Goal: Information Seeking & Learning: Check status

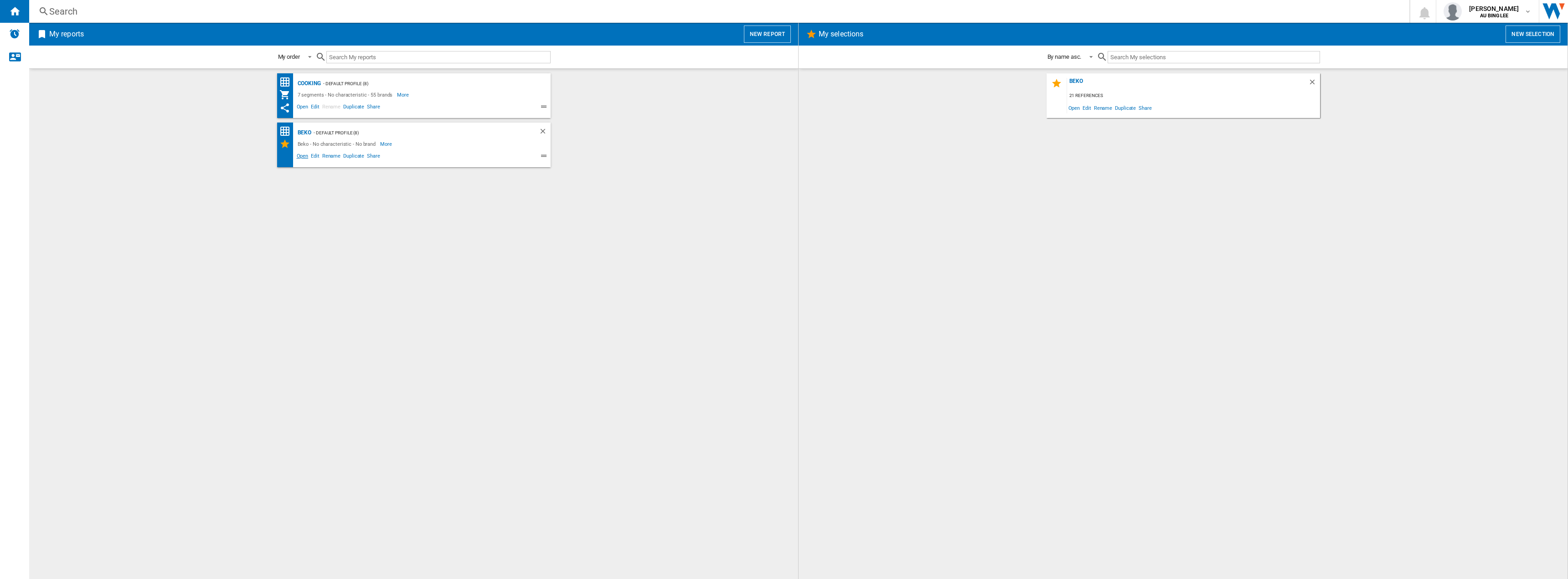
click at [304, 153] on span "Open" at bounding box center [302, 157] width 15 height 11
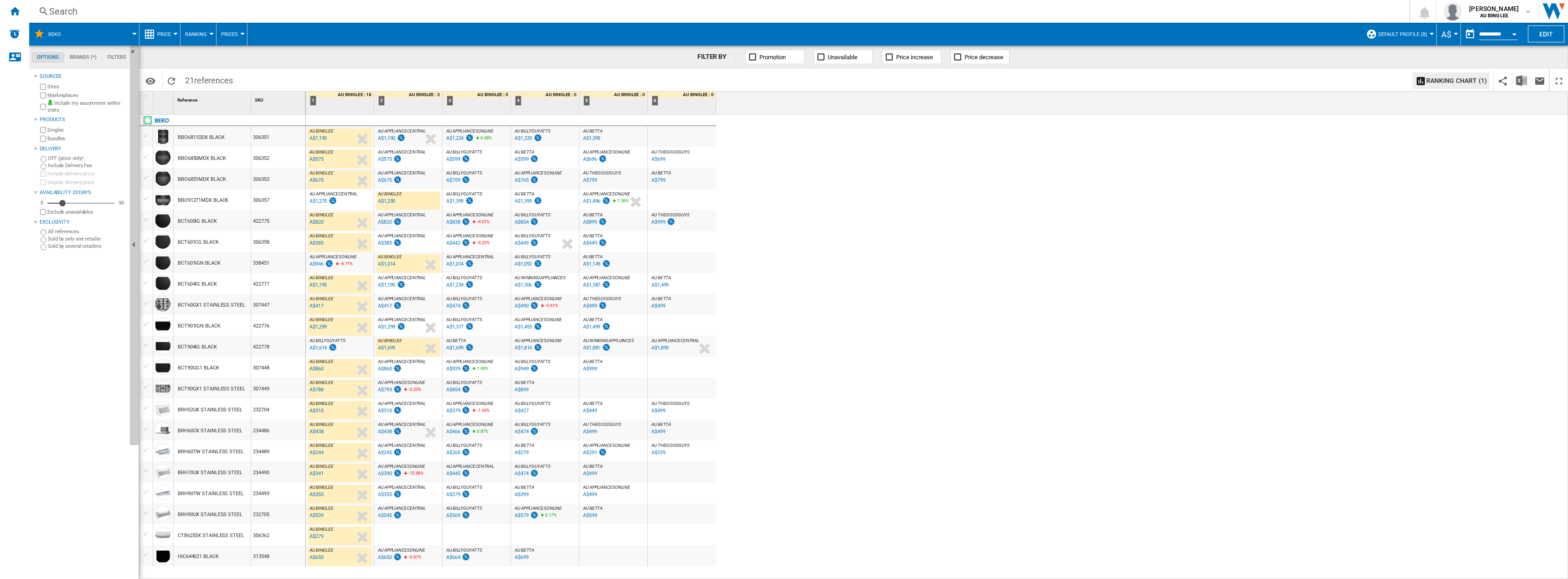
click at [318, 202] on div "A$1,275" at bounding box center [318, 201] width 17 height 6
click at [317, 264] on div "A$946" at bounding box center [317, 264] width 14 height 6
click at [321, 348] on div "A$1,614" at bounding box center [318, 348] width 17 height 6
click at [390, 391] on div "A$793" at bounding box center [385, 389] width 14 height 6
click at [389, 475] on div "A$390" at bounding box center [385, 473] width 14 height 6
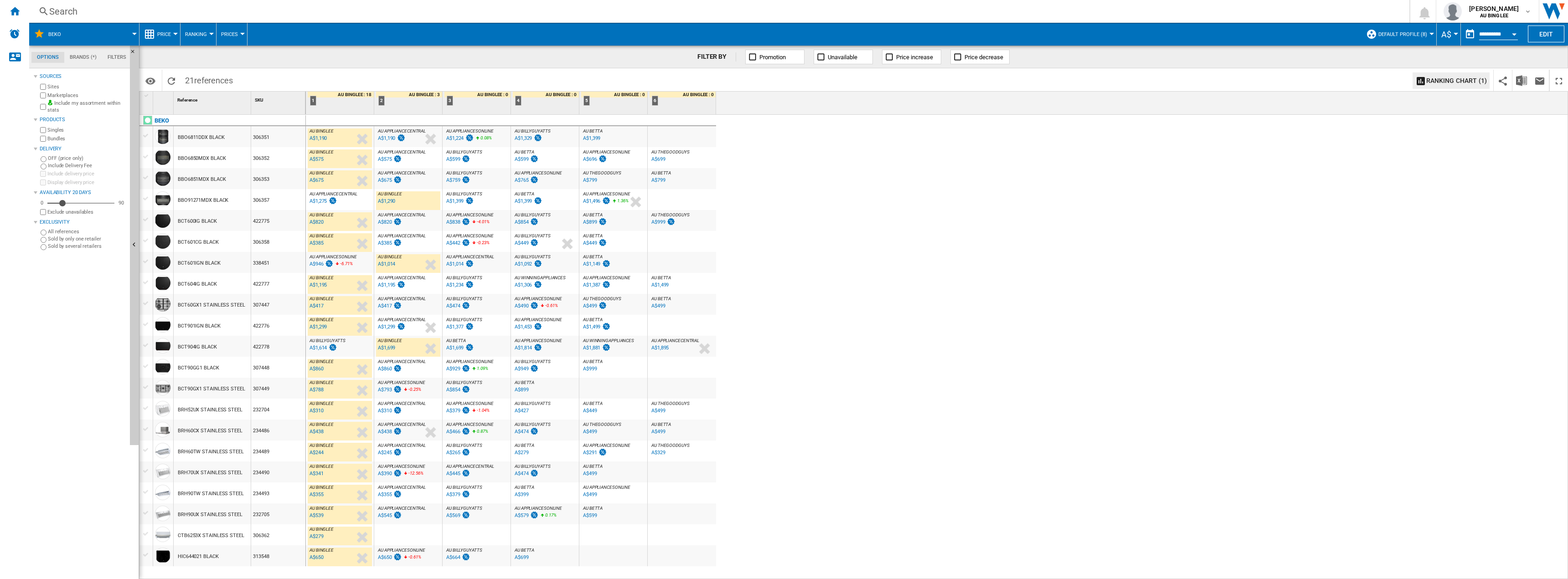
click at [389, 515] on div "A$545" at bounding box center [385, 515] width 14 height 6
